Goal: Information Seeking & Learning: Learn about a topic

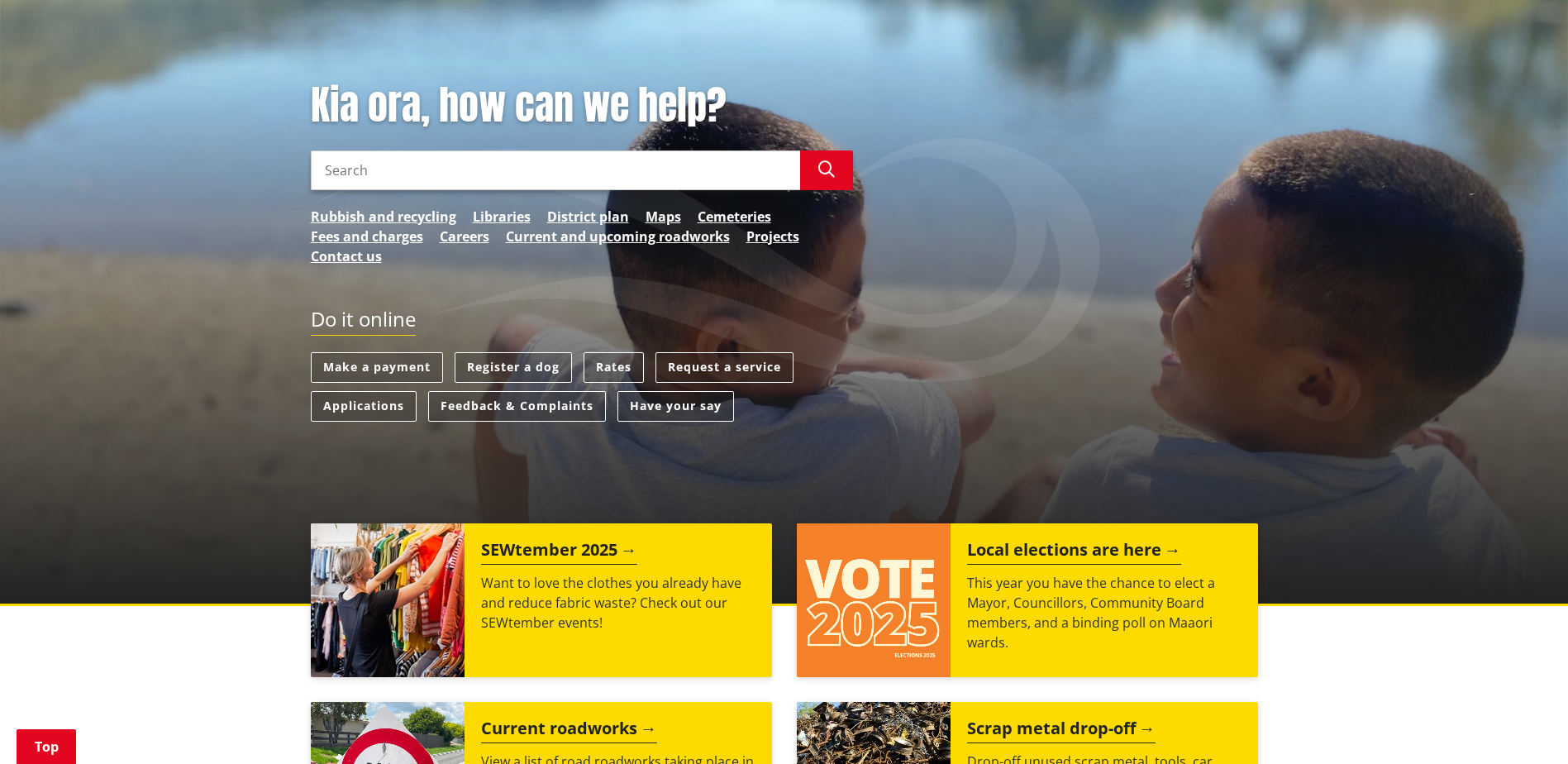
scroll to position [166, 0]
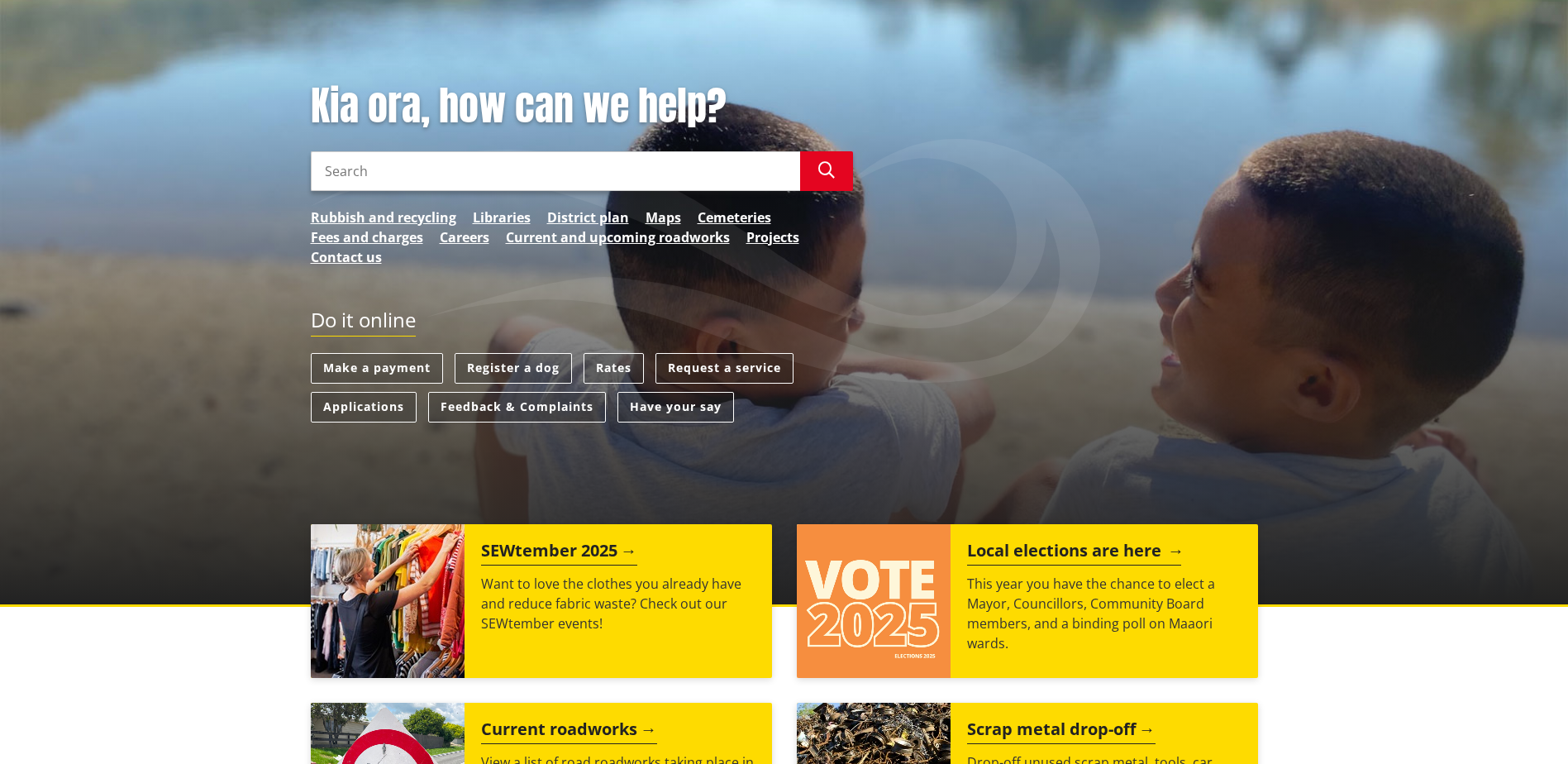
click at [1086, 549] on h2 "Local elections are here" at bounding box center [1074, 553] width 214 height 25
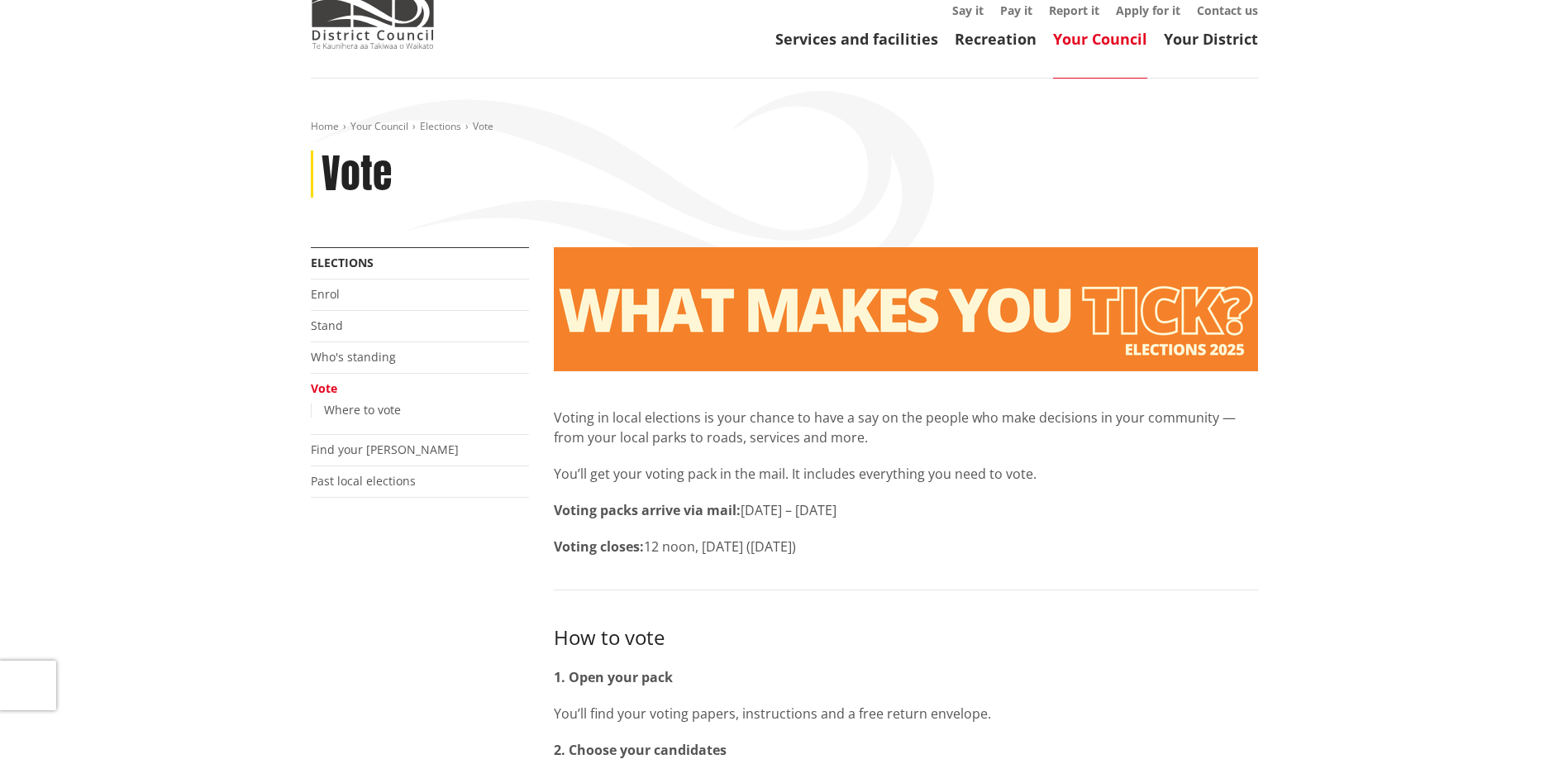
scroll to position [83, 0]
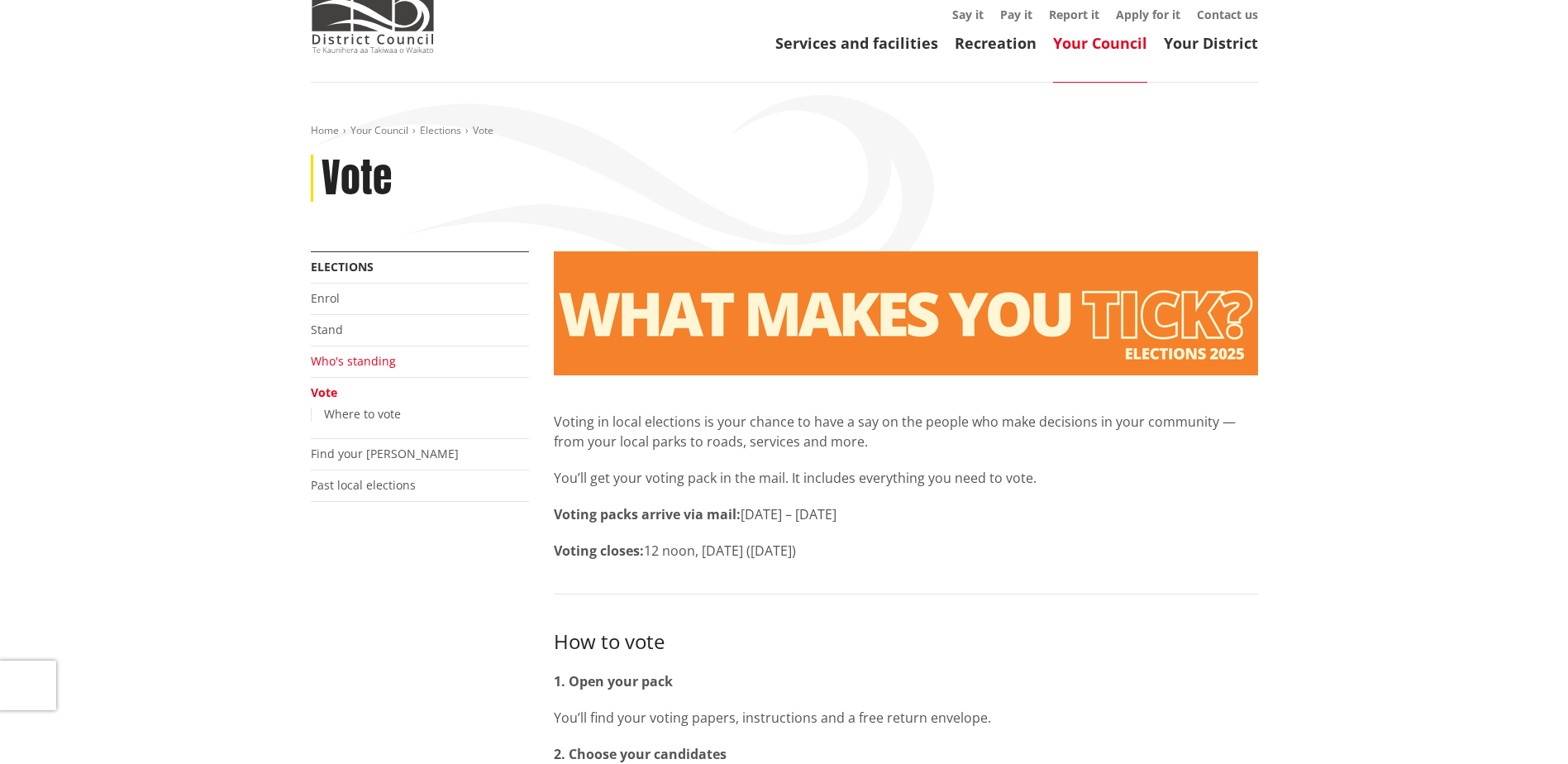
click at [341, 354] on link "Who's standing" at bounding box center [354, 361] width 85 height 15
click at [347, 358] on link "Who's standing" at bounding box center [354, 361] width 85 height 15
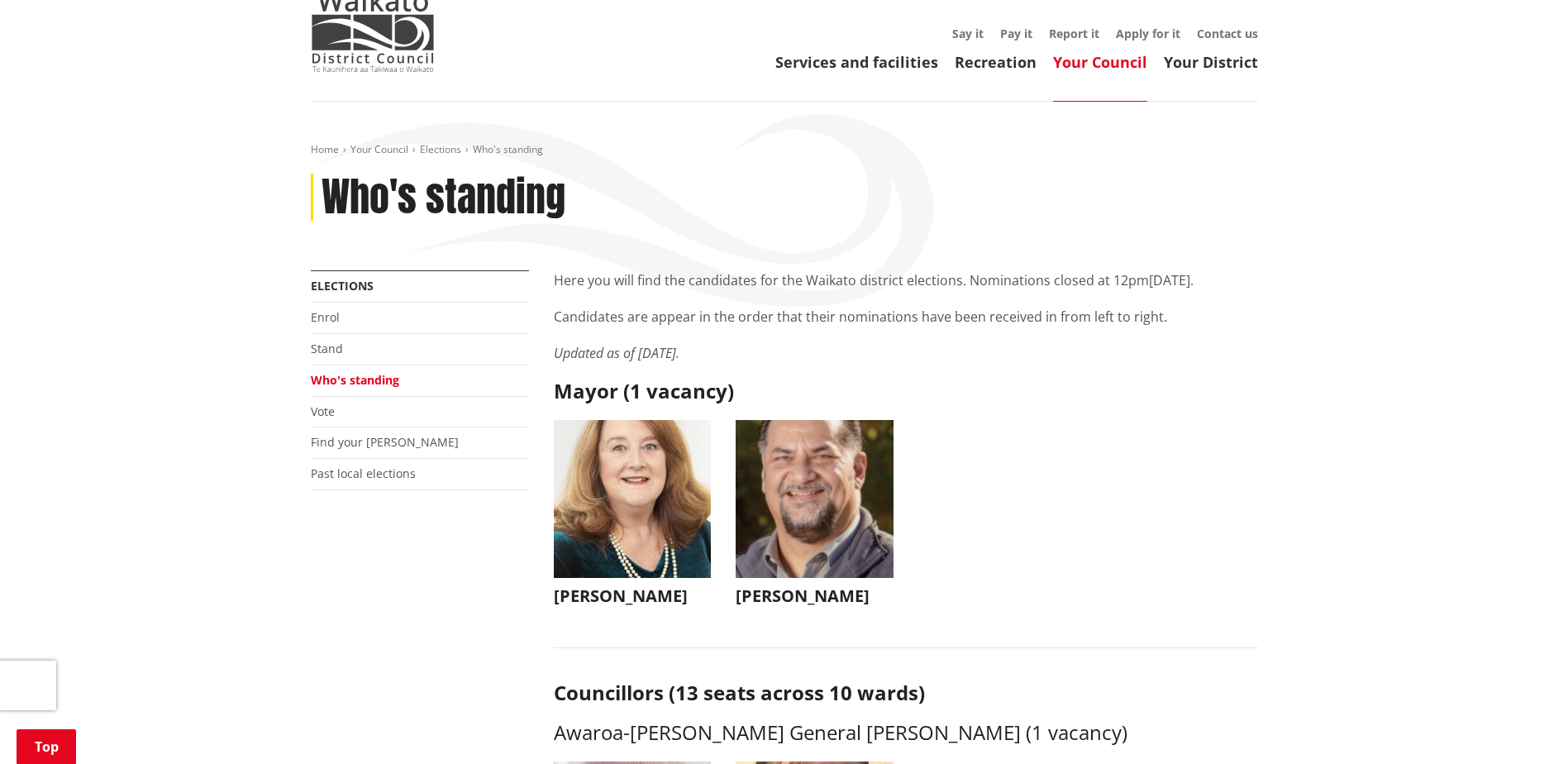
scroll to position [248, 0]
